Goal: Transaction & Acquisition: Purchase product/service

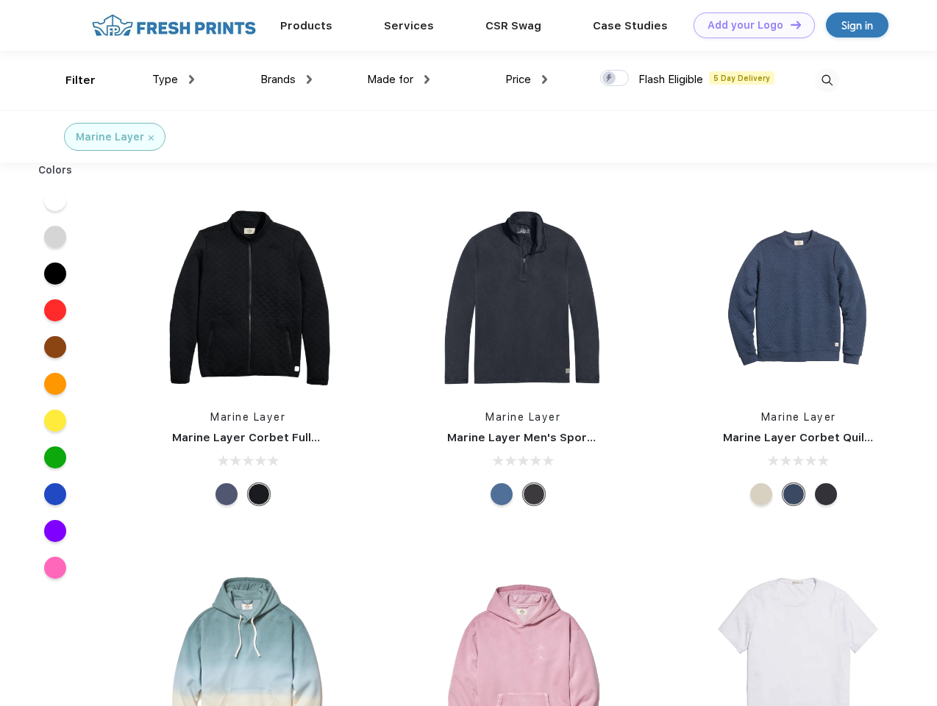
scroll to position [1, 0]
click at [749, 25] on link "Add your Logo Design Tool" at bounding box center [753, 26] width 121 height 26
click at [0, 0] on div "Design Tool" at bounding box center [0, 0] width 0 height 0
click at [789, 24] on link "Add your Logo Design Tool" at bounding box center [753, 26] width 121 height 26
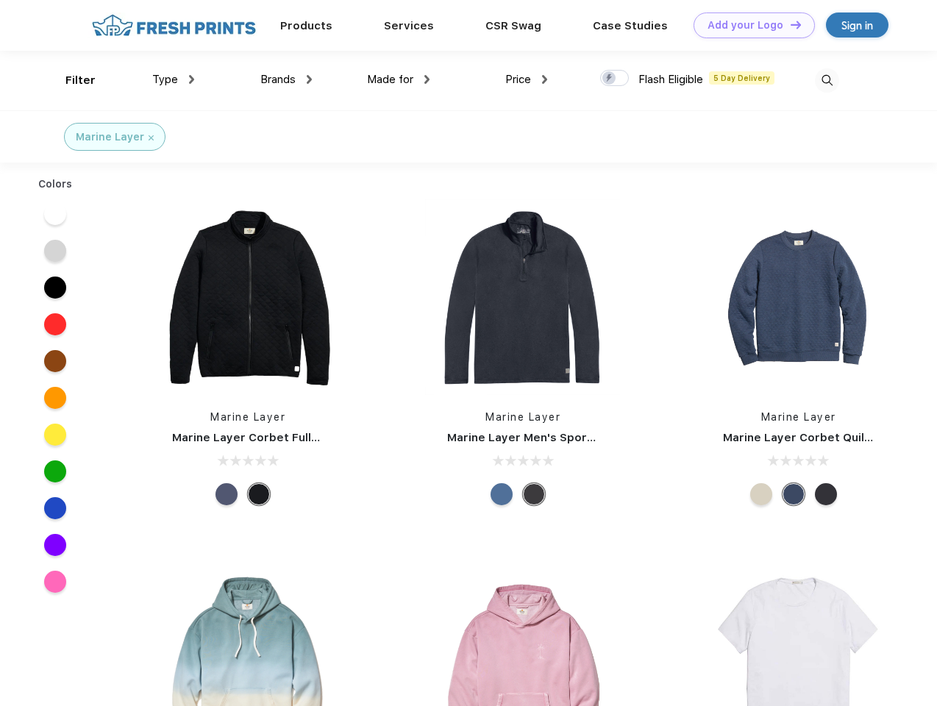
click at [71, 80] on div "Filter" at bounding box center [80, 80] width 30 height 17
click at [174, 79] on span "Type" at bounding box center [165, 79] width 26 height 13
click at [286, 79] on span "Brands" at bounding box center [277, 79] width 35 height 13
click at [399, 79] on span "Made for" at bounding box center [390, 79] width 46 height 13
click at [526, 79] on span "Price" at bounding box center [518, 79] width 26 height 13
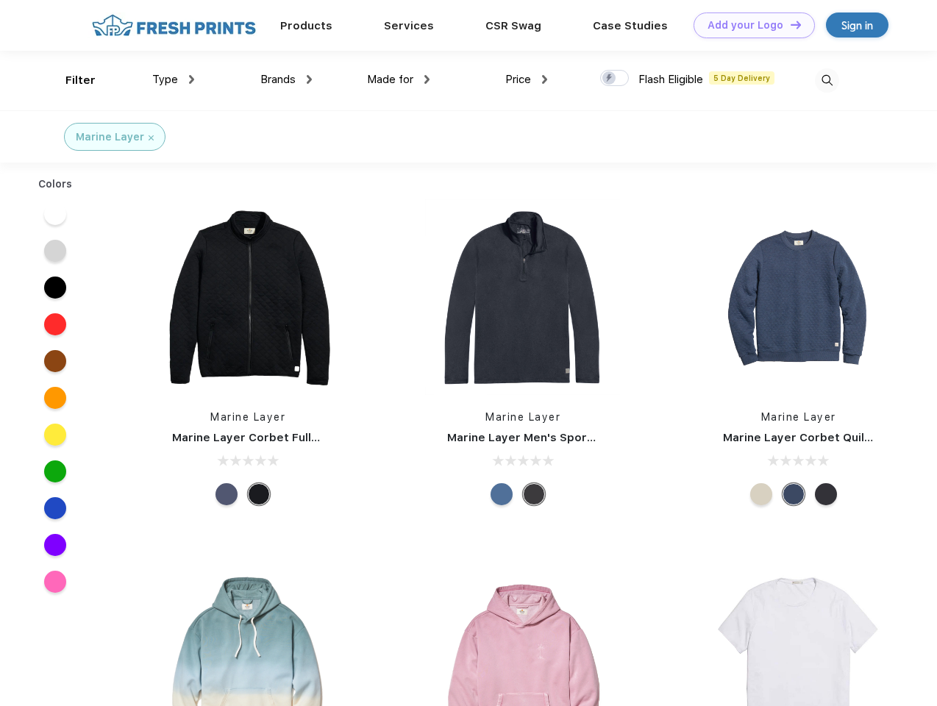
click at [615, 79] on div at bounding box center [614, 78] width 29 height 16
click at [610, 79] on input "checkbox" at bounding box center [605, 74] width 10 height 10
click at [827, 80] on img at bounding box center [827, 80] width 24 height 24
